Goal: Task Accomplishment & Management: Use online tool/utility

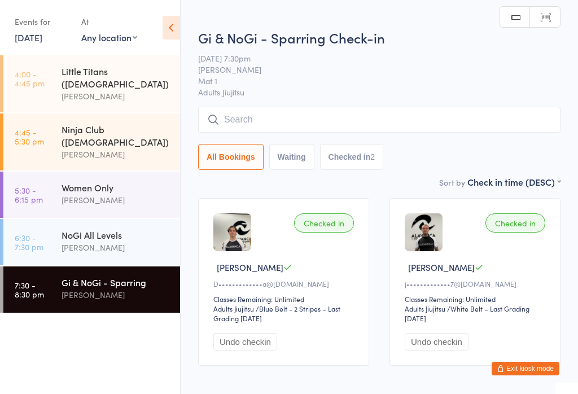
click at [341, 116] on input "search" at bounding box center [379, 120] width 362 height 26
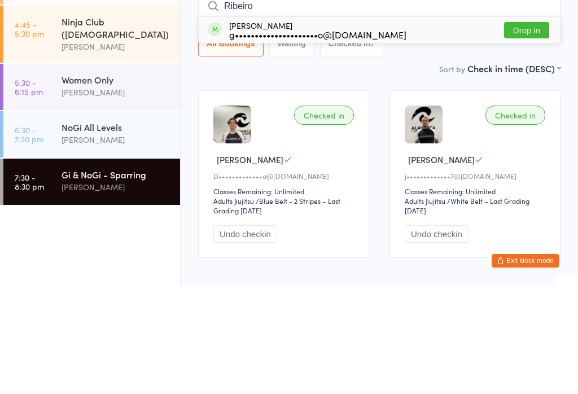
type input "Ribeiro"
click at [523, 130] on button "Drop in" at bounding box center [526, 138] width 45 height 16
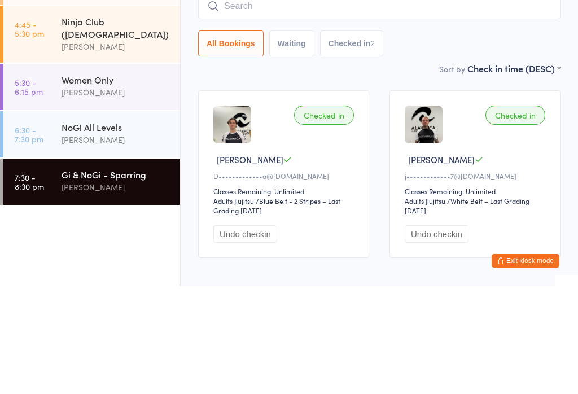
scroll to position [56, 0]
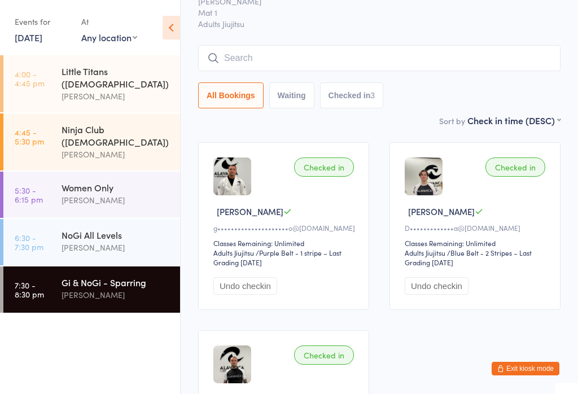
click at [87, 241] on div "[PERSON_NAME]" at bounding box center [115, 247] width 109 height 13
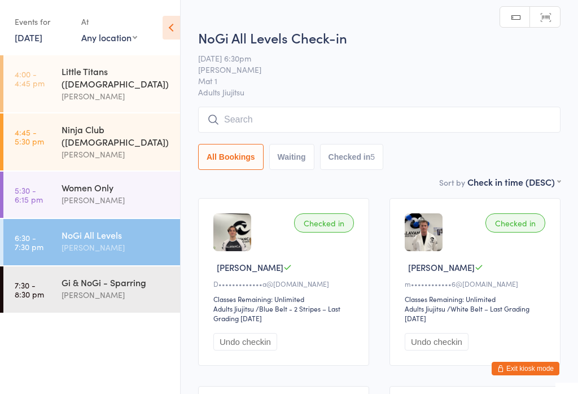
click at [328, 114] on input "search" at bounding box center [379, 120] width 362 height 26
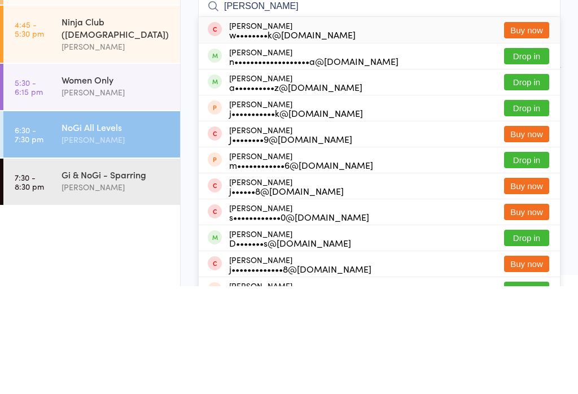
type input "[PERSON_NAME]"
click at [528, 156] on button "Drop in" at bounding box center [526, 164] width 45 height 16
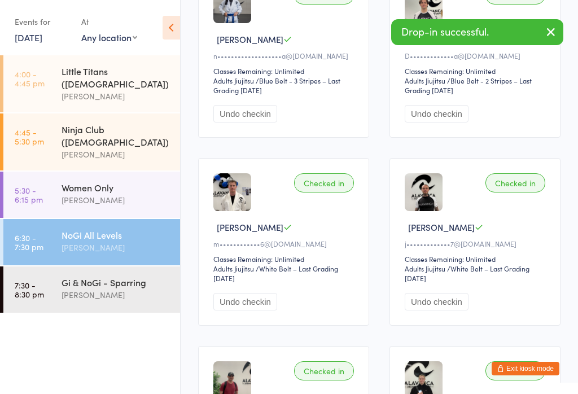
click at [110, 276] on div "Gi & NoGi - Sparring" at bounding box center [115, 282] width 109 height 12
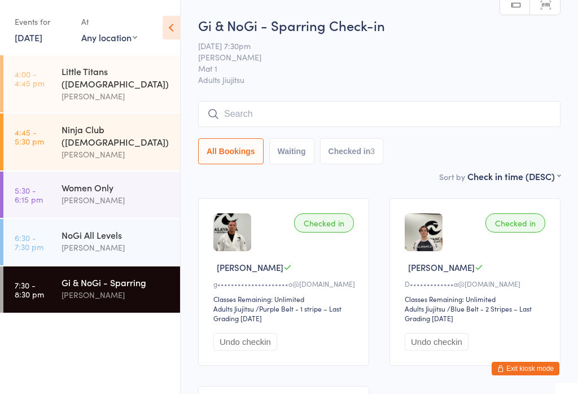
click at [110, 228] on div "NoGi All Levels" at bounding box center [115, 234] width 109 height 12
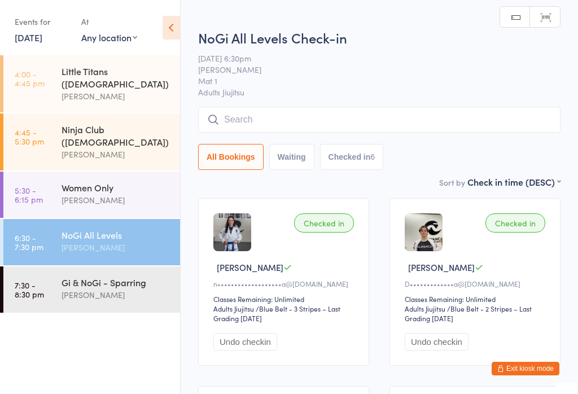
click at [416, 117] on input "search" at bounding box center [379, 120] width 362 height 26
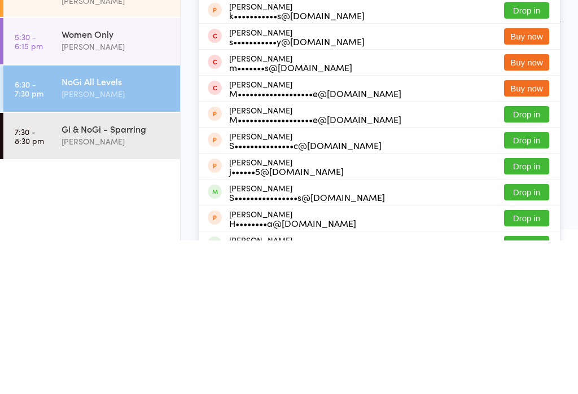
scroll to position [153, 0]
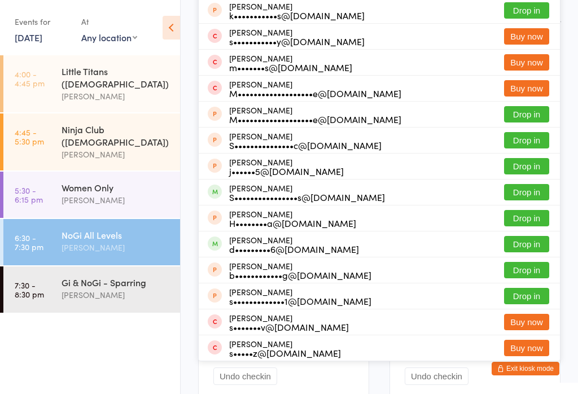
type input "Steph"
click at [530, 193] on button "Drop in" at bounding box center [526, 192] width 45 height 16
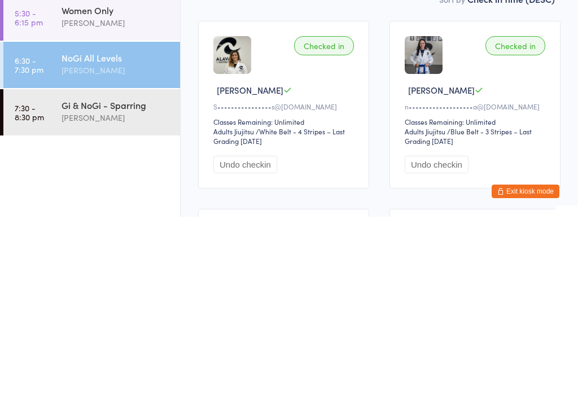
scroll to position [199, 0]
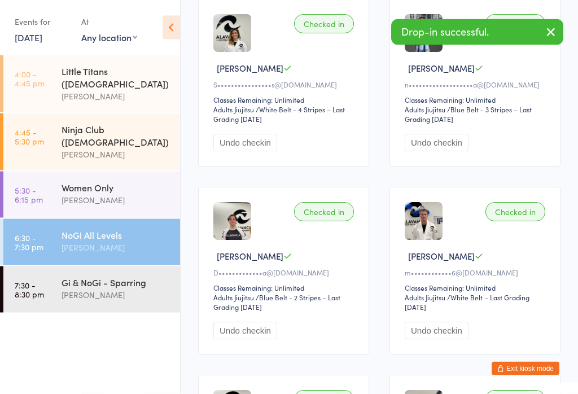
click at [122, 288] on div "[PERSON_NAME]" at bounding box center [115, 294] width 109 height 13
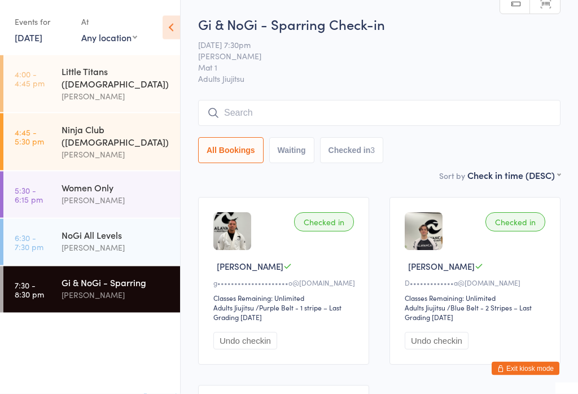
scroll to position [1, 0]
click at [523, 115] on input "search" at bounding box center [379, 113] width 362 height 26
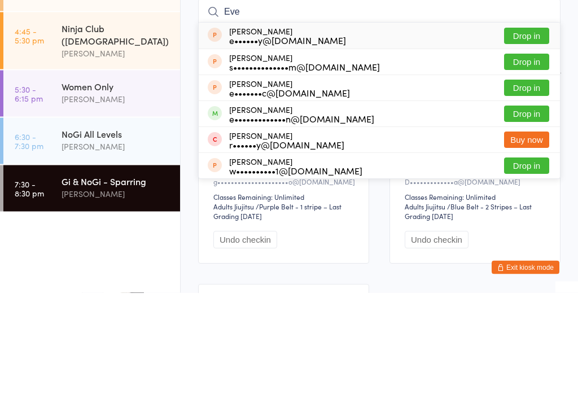
type input "Eve"
click at [528, 207] on button "Drop in" at bounding box center [526, 215] width 45 height 16
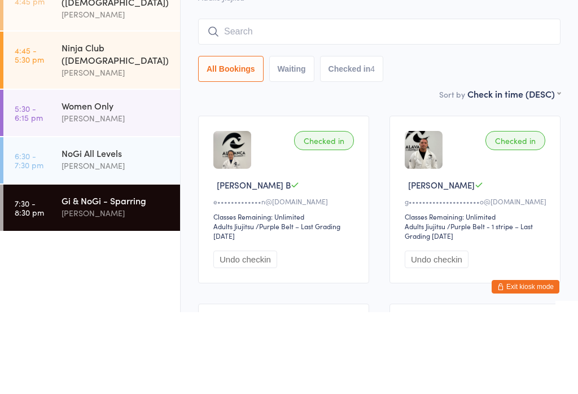
click at [131, 193] on div "[PERSON_NAME]" at bounding box center [115, 199] width 109 height 13
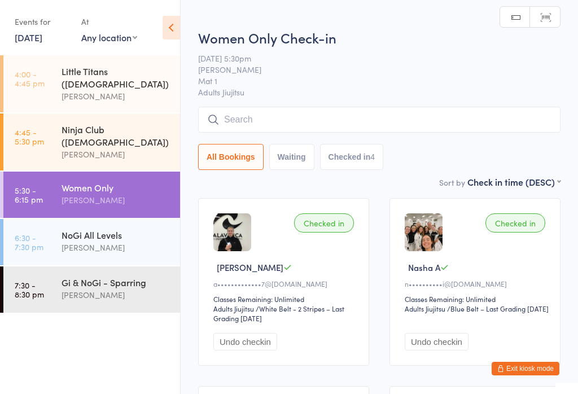
click at [273, 125] on input "search" at bounding box center [379, 120] width 362 height 26
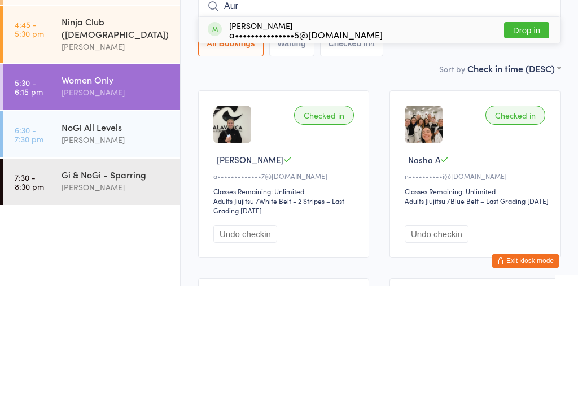
type input "Aur"
click at [521, 130] on button "Drop in" at bounding box center [526, 138] width 45 height 16
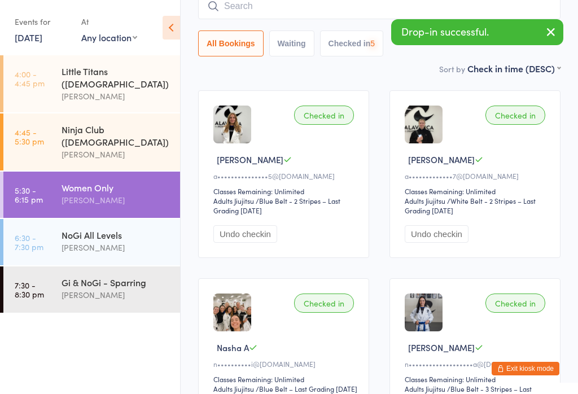
click at [113, 228] on div "NoGi All Levels" at bounding box center [115, 234] width 109 height 12
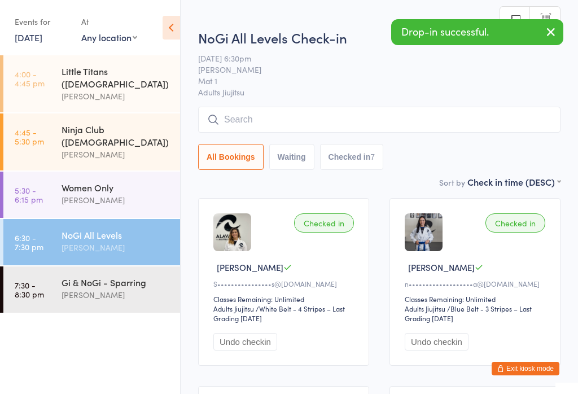
click at [282, 130] on input "search" at bounding box center [379, 120] width 362 height 26
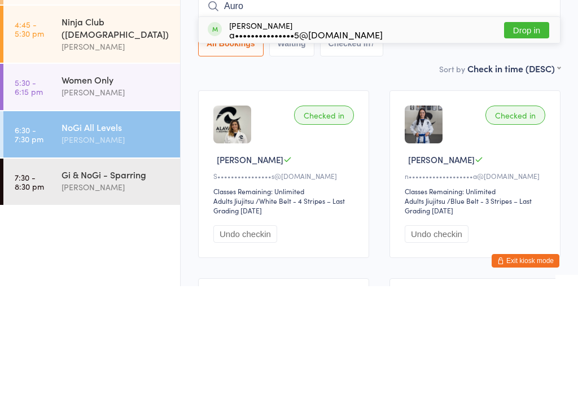
type input "Auro"
click at [524, 130] on button "Drop in" at bounding box center [526, 138] width 45 height 16
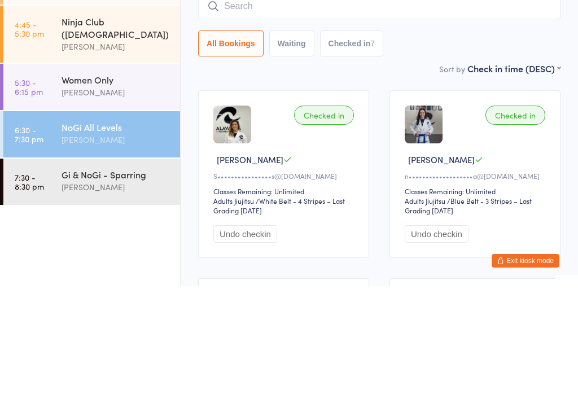
scroll to position [108, 0]
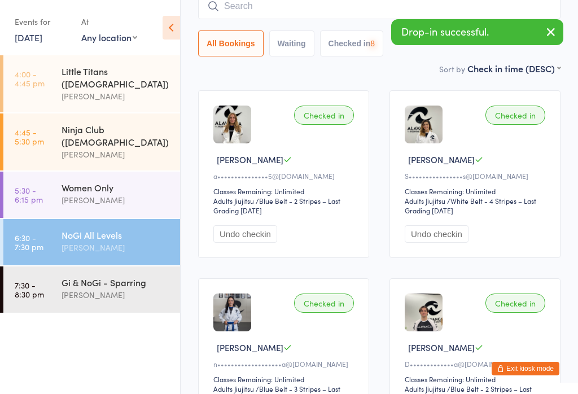
click at [124, 288] on div "[PERSON_NAME]" at bounding box center [115, 294] width 109 height 13
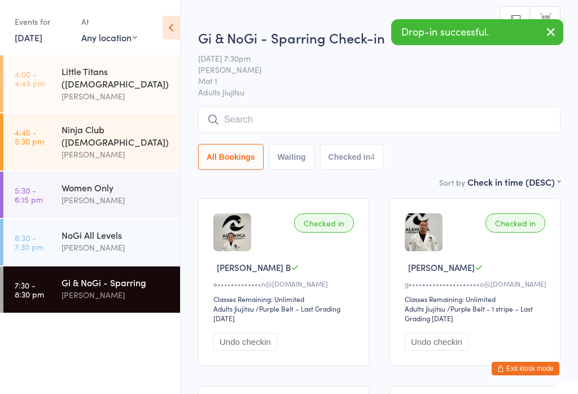
click at [282, 122] on input "search" at bounding box center [379, 120] width 362 height 26
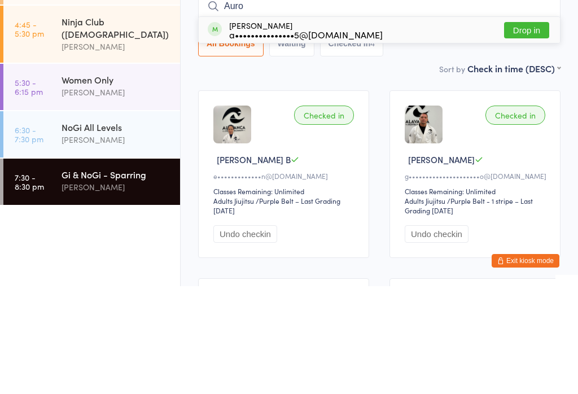
type input "Auro"
click at [528, 130] on button "Drop in" at bounding box center [526, 138] width 45 height 16
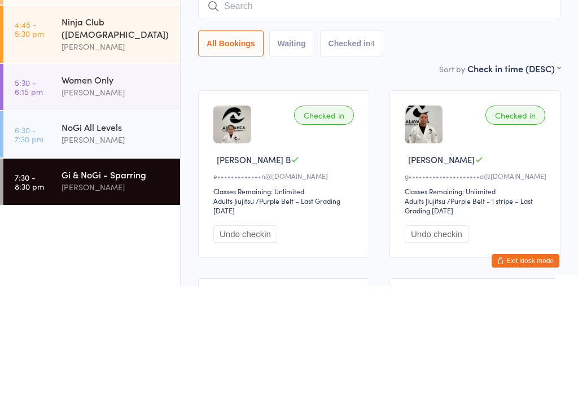
scroll to position [108, 0]
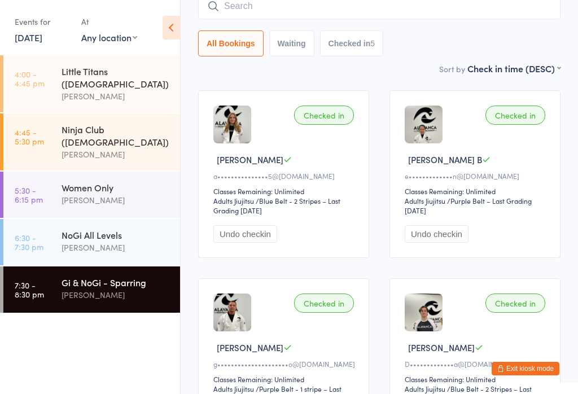
click at [93, 228] on div "NoGi All Levels" at bounding box center [115, 234] width 109 height 12
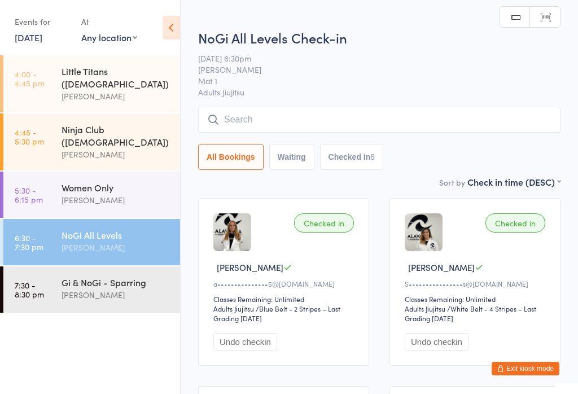
click at [116, 193] on div "[PERSON_NAME]" at bounding box center [115, 199] width 109 height 13
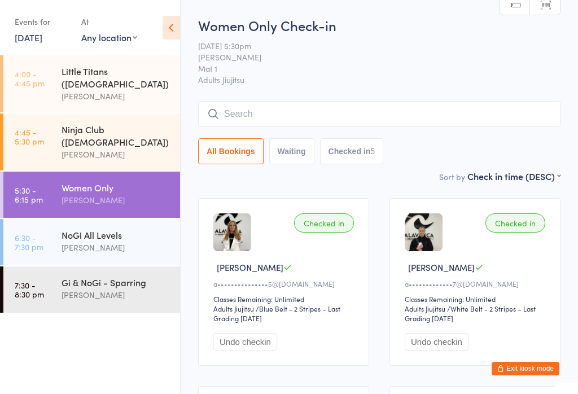
click at [109, 241] on div "[PERSON_NAME]" at bounding box center [115, 247] width 109 height 13
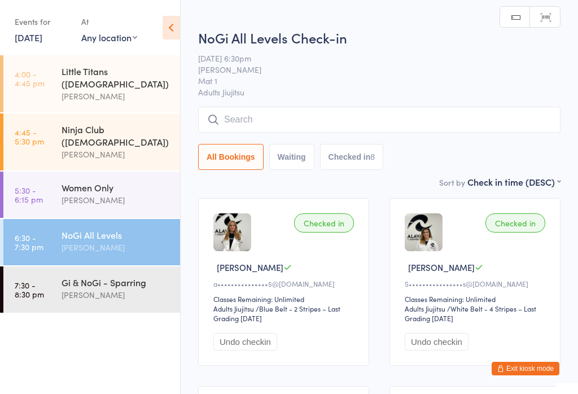
click at [116, 288] on div "[PERSON_NAME]" at bounding box center [115, 294] width 109 height 13
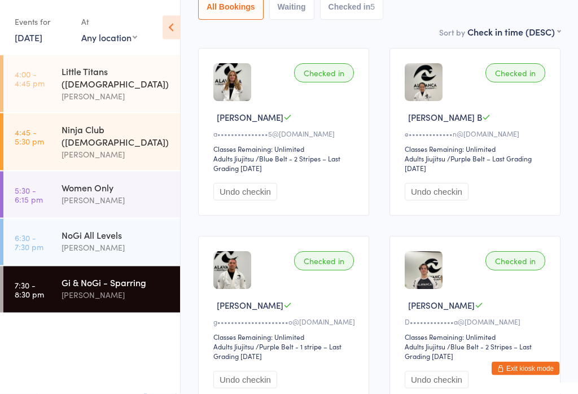
scroll to position [150, 0]
